Goal: Find specific fact

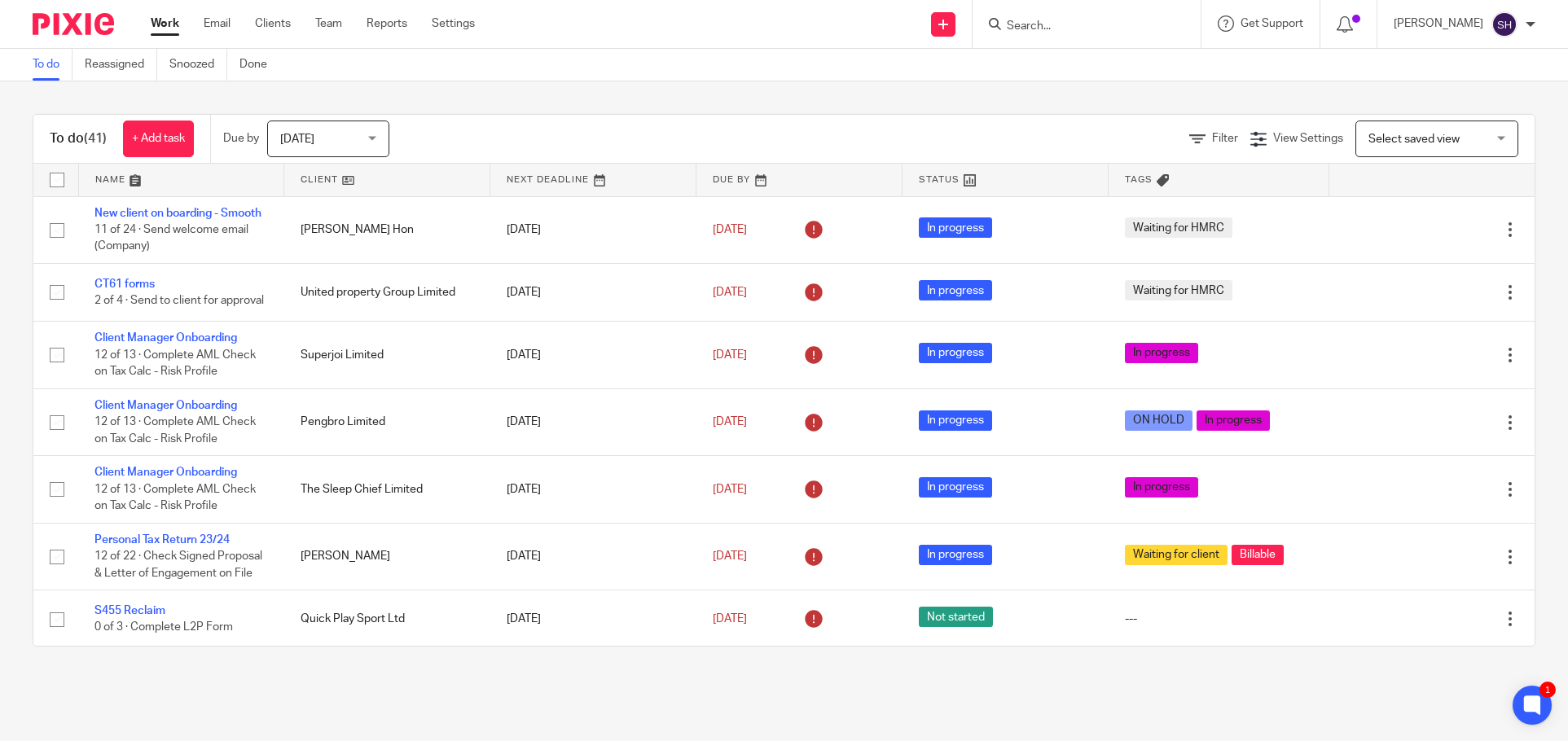
click at [1113, 26] on input "Search" at bounding box center [1078, 27] width 146 height 15
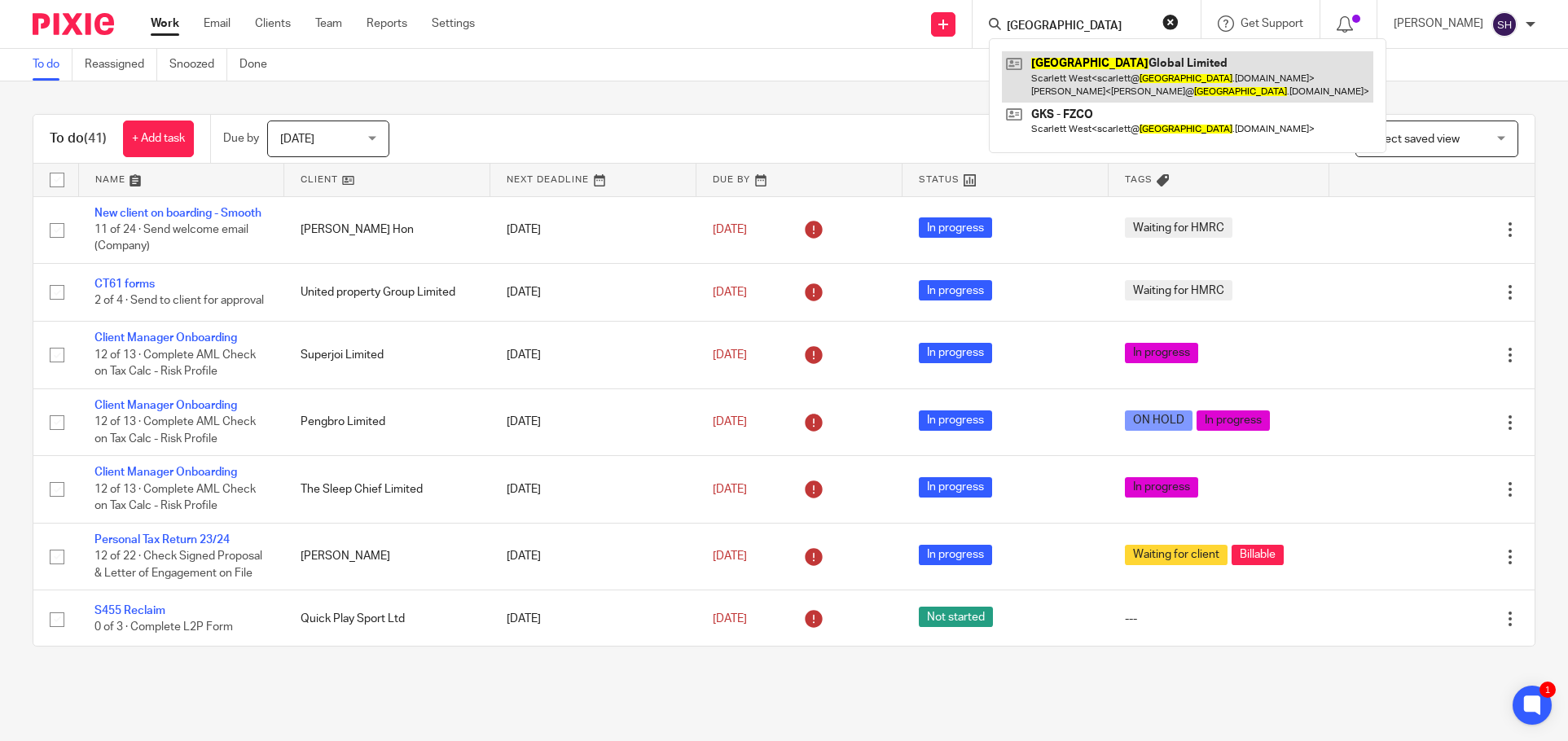
type input "granville"
click at [1087, 59] on link at bounding box center [1188, 76] width 371 height 50
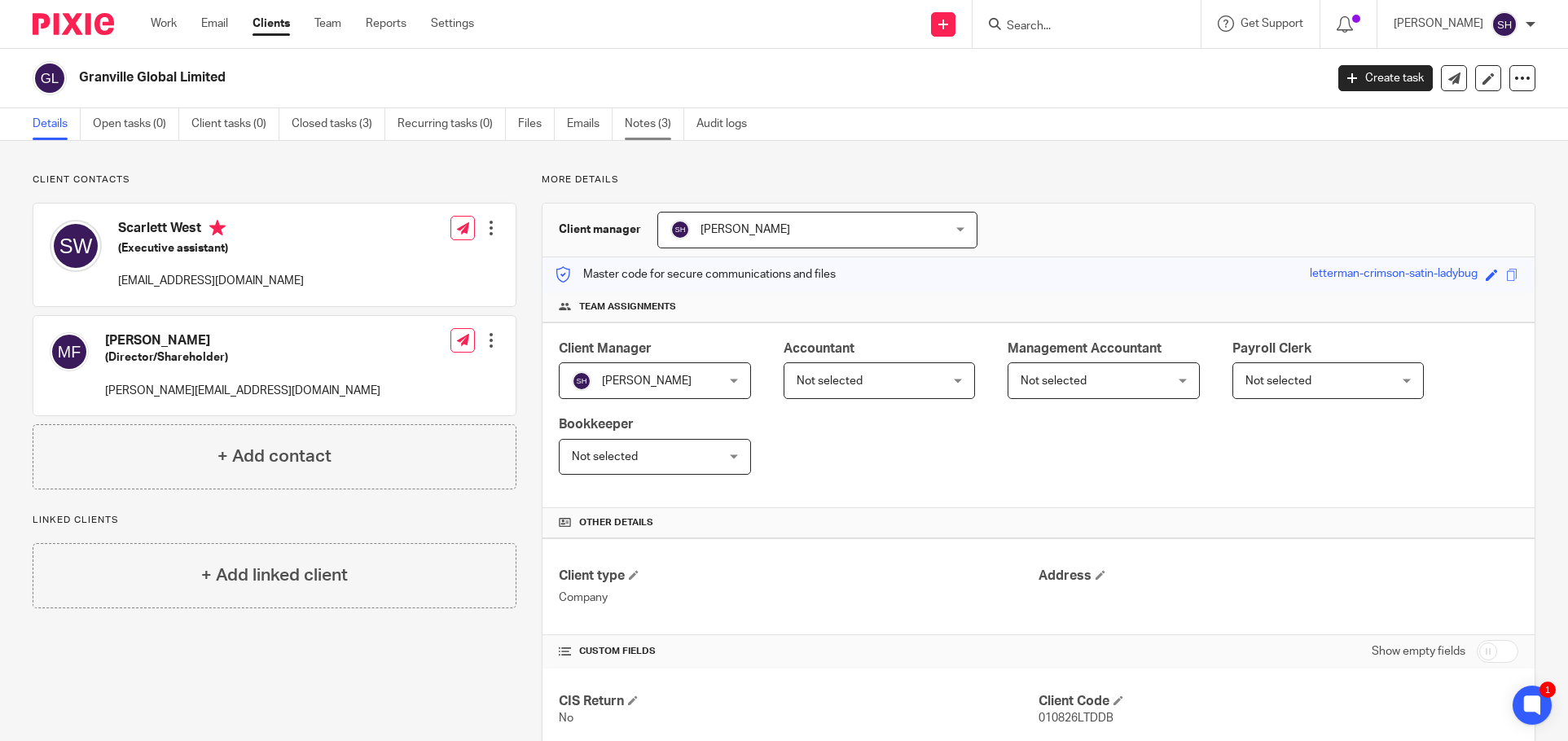
click at [666, 132] on link "Notes (3)" at bounding box center [654, 124] width 59 height 32
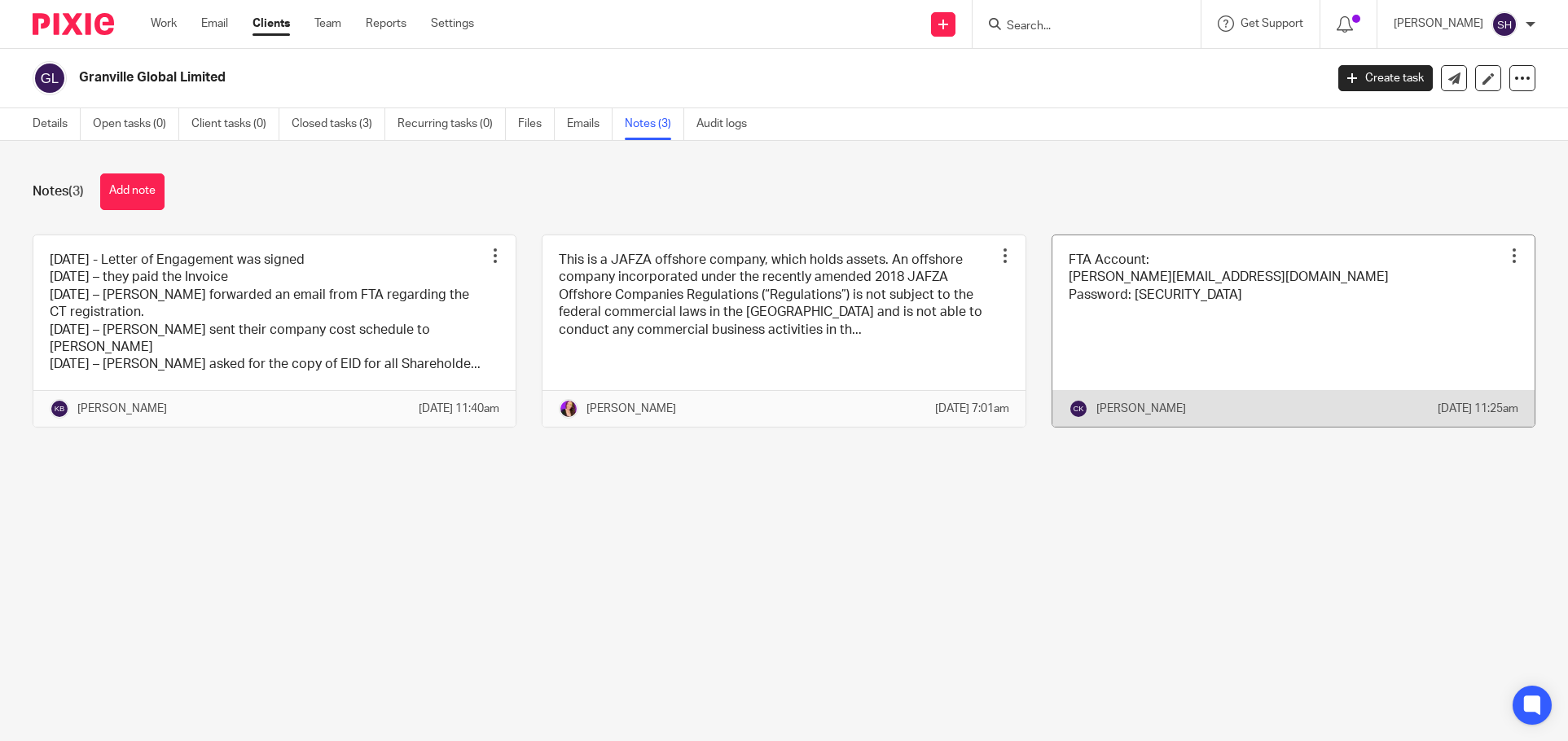
click at [1086, 336] on link at bounding box center [1293, 331] width 482 height 192
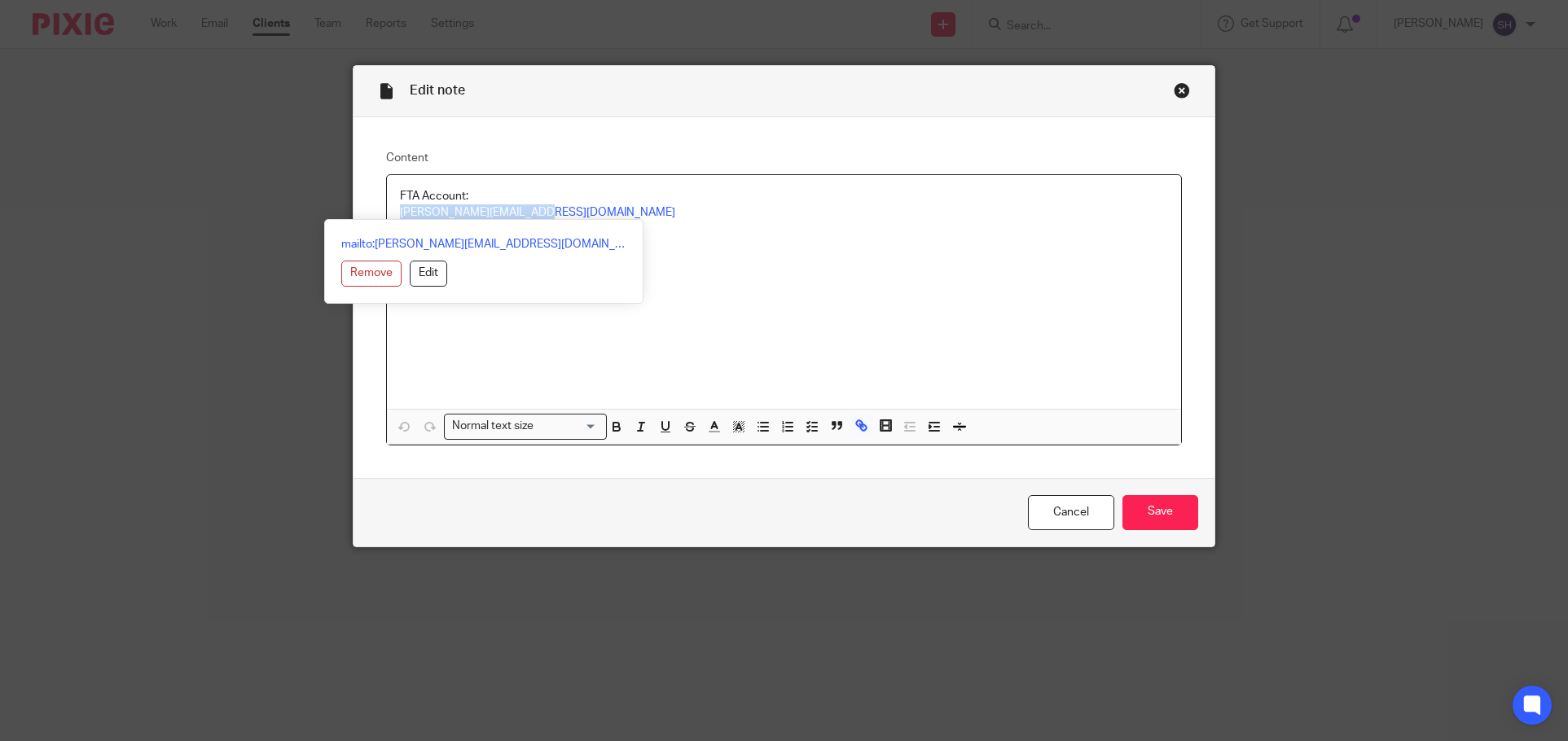
drag, startPoint x: 543, startPoint y: 209, endPoint x: 381, endPoint y: 214, distance: 162.1
click at [387, 214] on div "FTA Account: matthew@granville.co.uk Password: 010826LTDDb#" at bounding box center [784, 291] width 794 height 234
copy link "matthew@granville.co.uk"
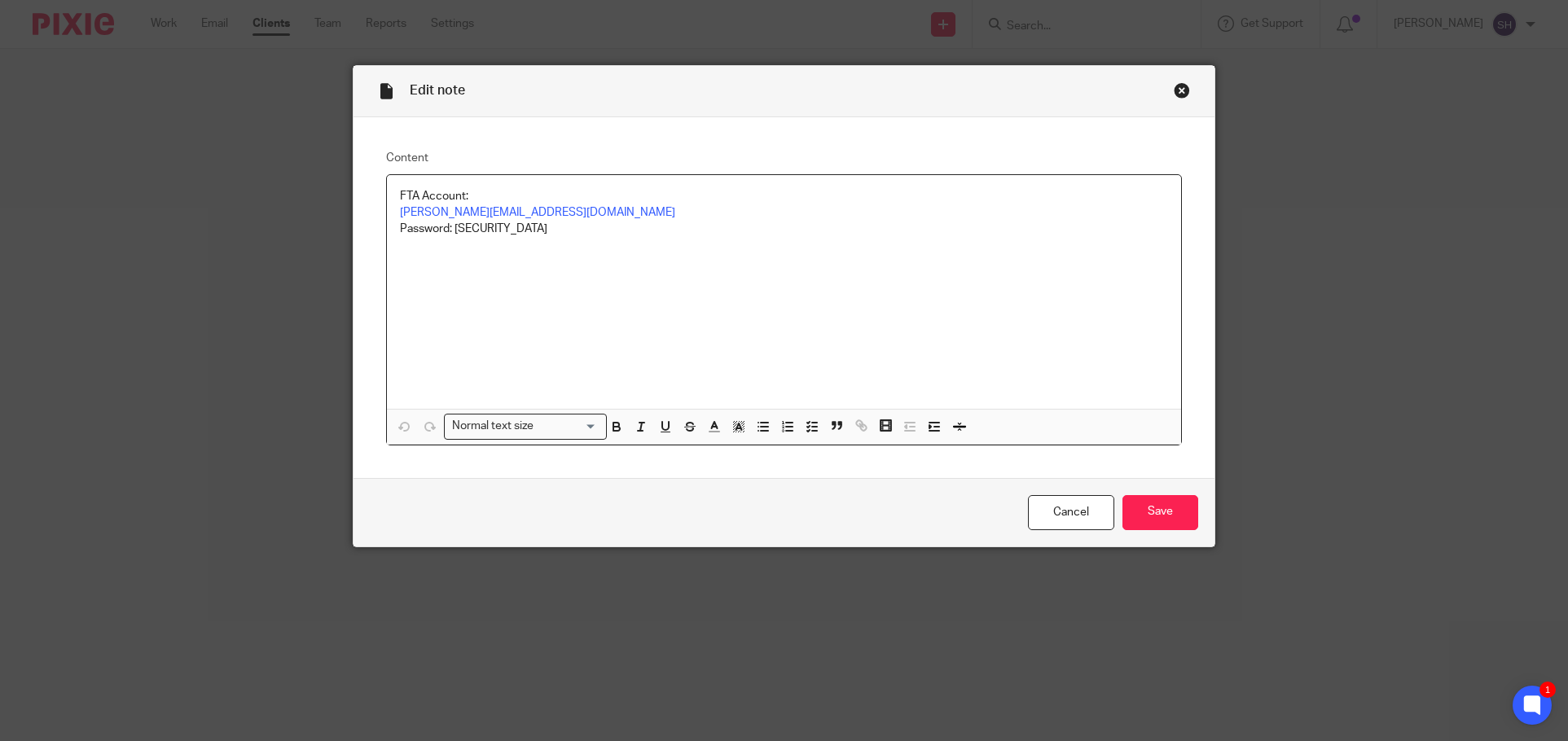
drag, startPoint x: 665, startPoint y: 260, endPoint x: 575, endPoint y: 234, distance: 93.7
click at [663, 260] on div "FTA Account: matthew@granville.co.uk Password: 010826LTDDb#" at bounding box center [784, 291] width 794 height 234
drag, startPoint x: 562, startPoint y: 231, endPoint x: 450, endPoint y: 234, distance: 112.0
click at [450, 234] on p "Password: 010826LTDDb#" at bounding box center [784, 228] width 768 height 16
copy p "010826LTDDb#"
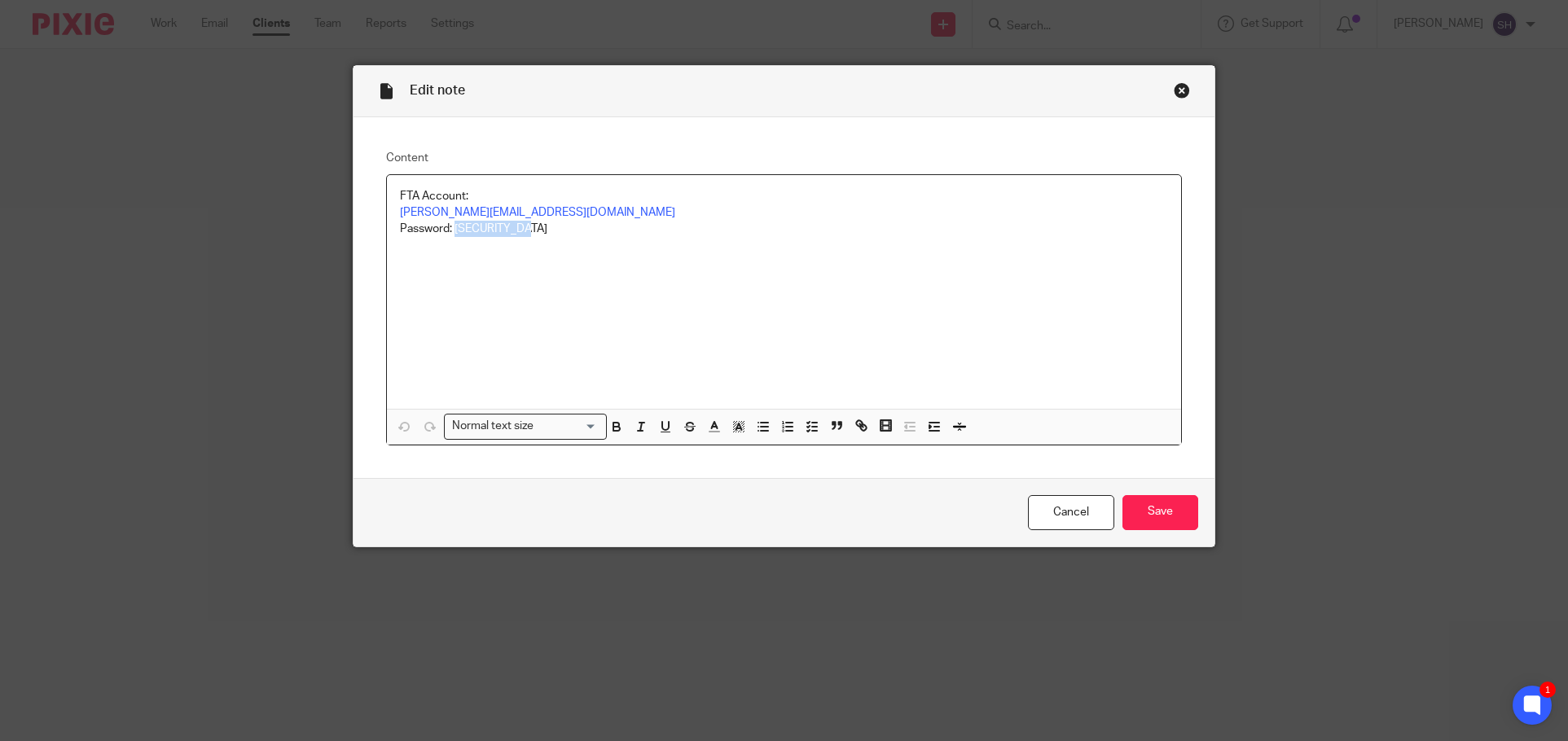
click at [1176, 94] on div "Close this dialog window" at bounding box center [1182, 90] width 16 height 16
